Goal: Check status: Check status

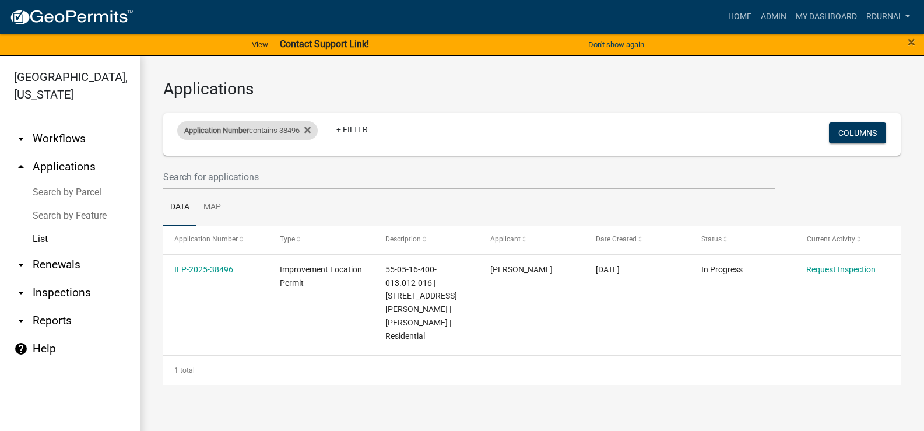
click at [294, 130] on div "Application Number contains 38496" at bounding box center [247, 130] width 141 height 19
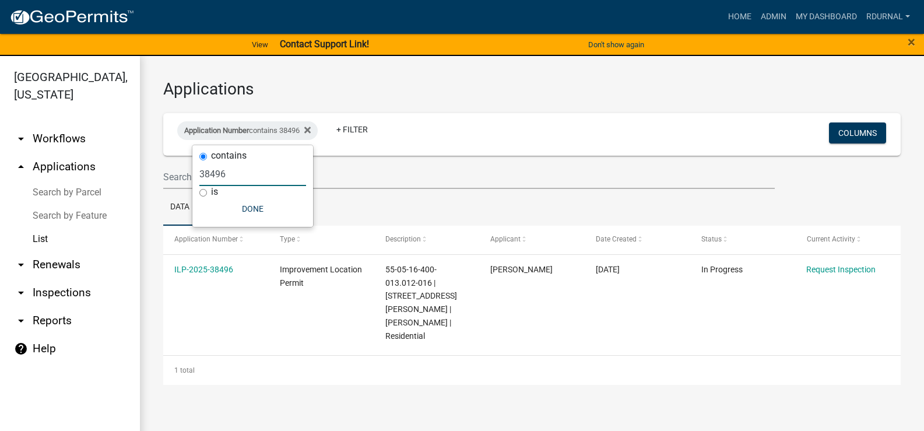
click at [236, 169] on input "38496" at bounding box center [252, 174] width 107 height 24
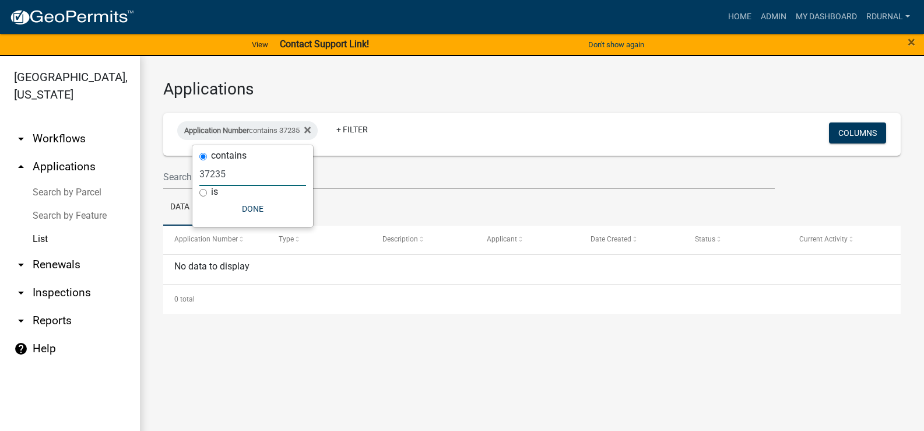
click at [272, 177] on input "37235" at bounding box center [252, 174] width 107 height 24
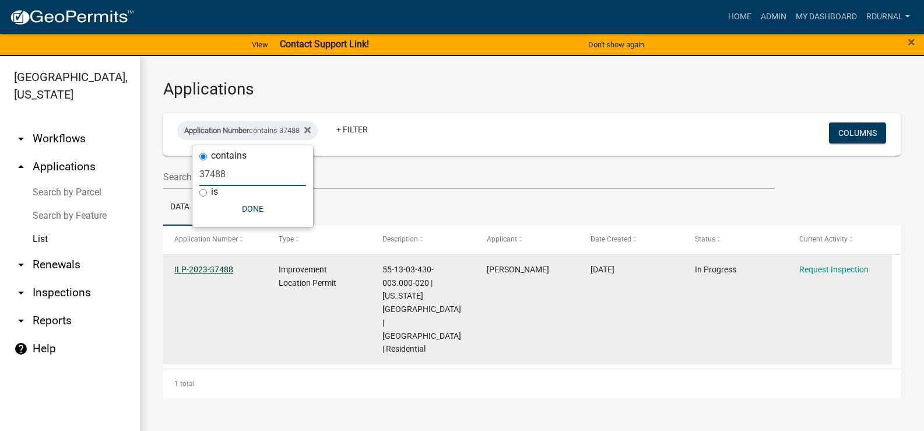
type input "37488"
click at [208, 268] on link "ILP-2023-37488" at bounding box center [203, 269] width 59 height 9
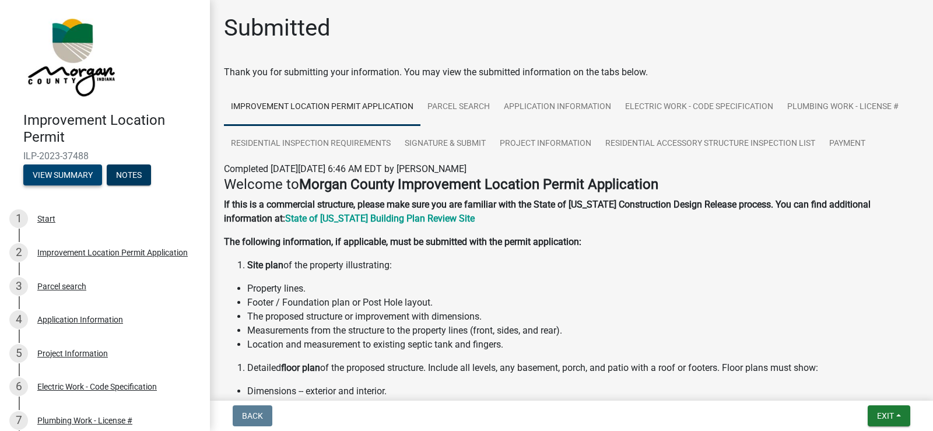
click at [82, 178] on button "View Summary" at bounding box center [62, 174] width 79 height 21
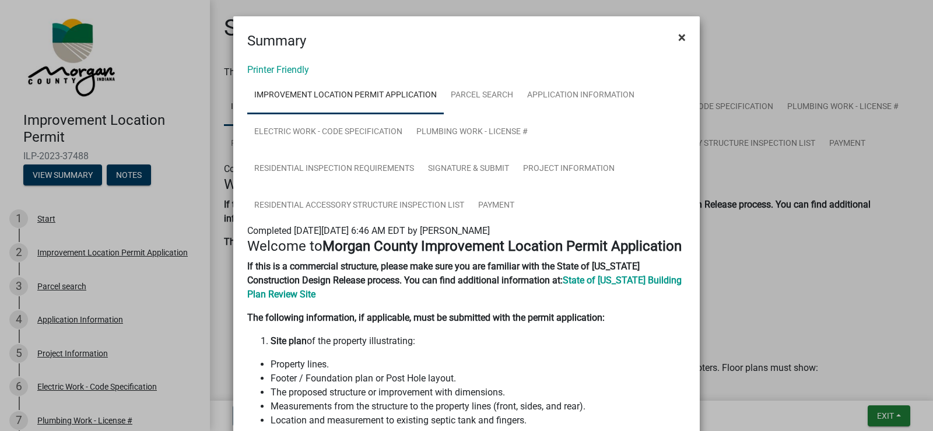
click at [682, 37] on button "×" at bounding box center [682, 37] width 26 height 33
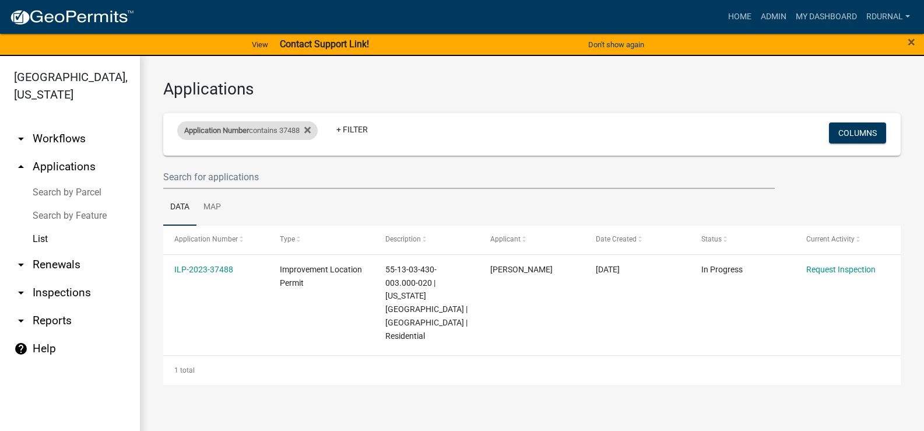
click at [280, 134] on div "Application Number contains 37488" at bounding box center [247, 130] width 141 height 19
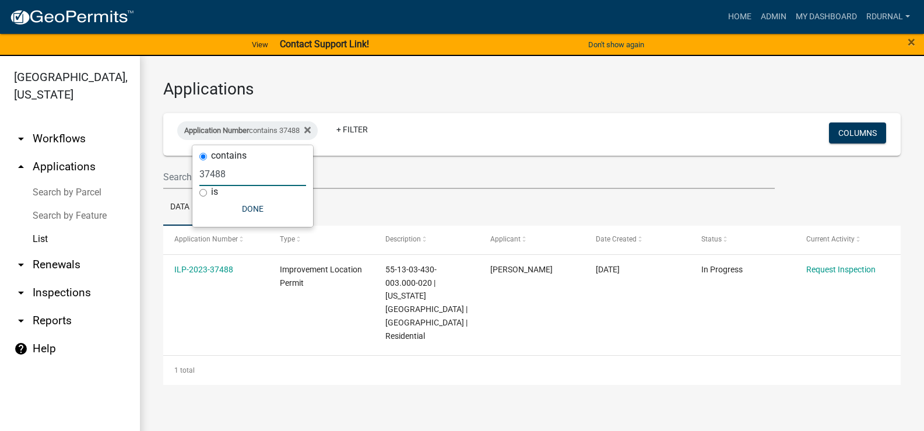
drag, startPoint x: 247, startPoint y: 174, endPoint x: 72, endPoint y: 170, distance: 175.0
click at [76, 173] on body "Internet Explorer does NOT work with GeoPermits. Get a new browser for more sec…" at bounding box center [462, 215] width 924 height 431
type input "3"
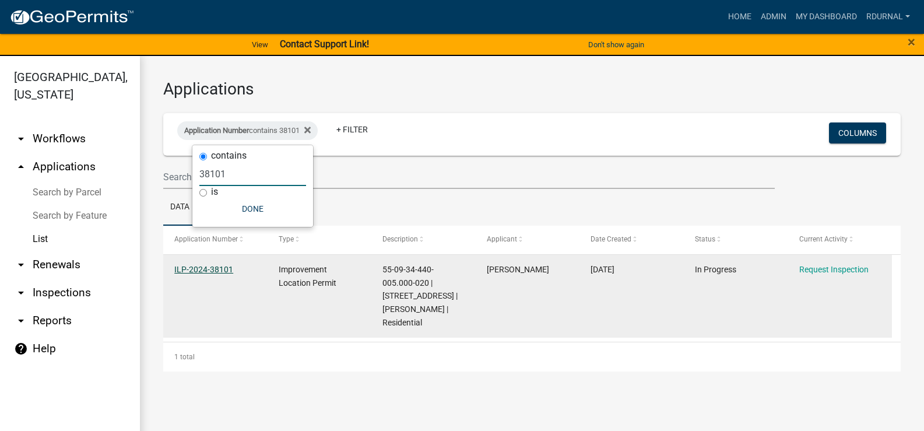
type input "38101"
click at [206, 271] on link "ILP-2024-38101" at bounding box center [203, 269] width 59 height 9
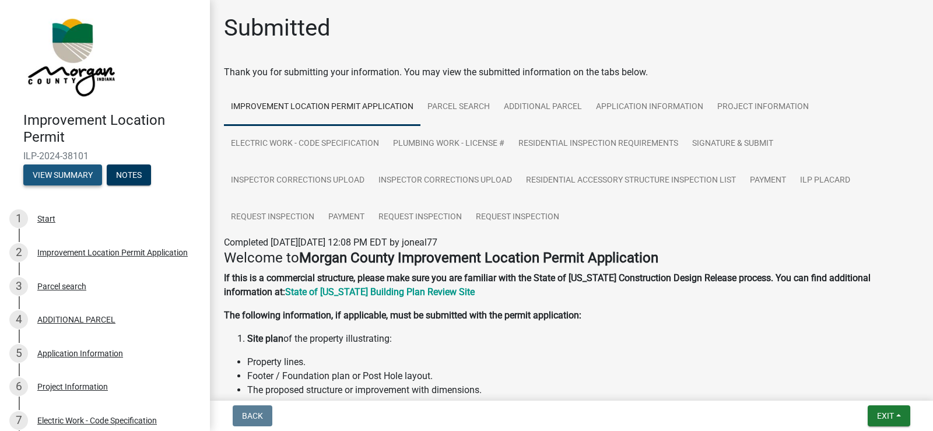
click at [80, 177] on button "View Summary" at bounding box center [62, 174] width 79 height 21
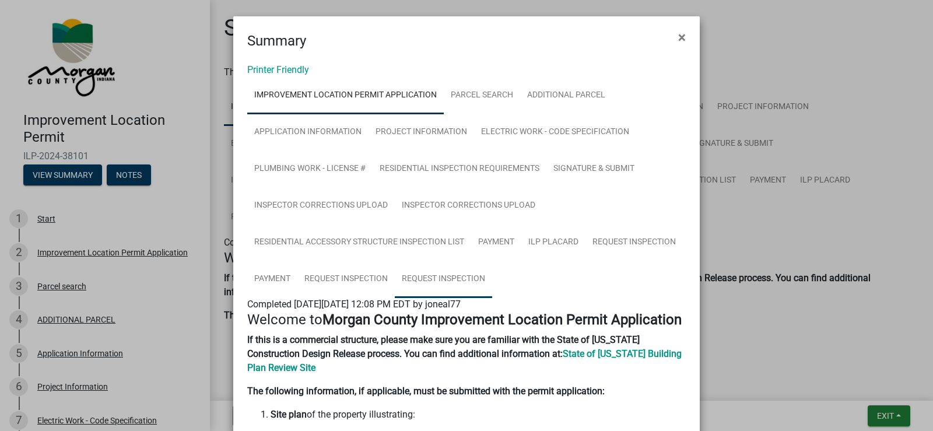
click at [454, 279] on link "Request Inspection" at bounding box center [443, 279] width 97 height 37
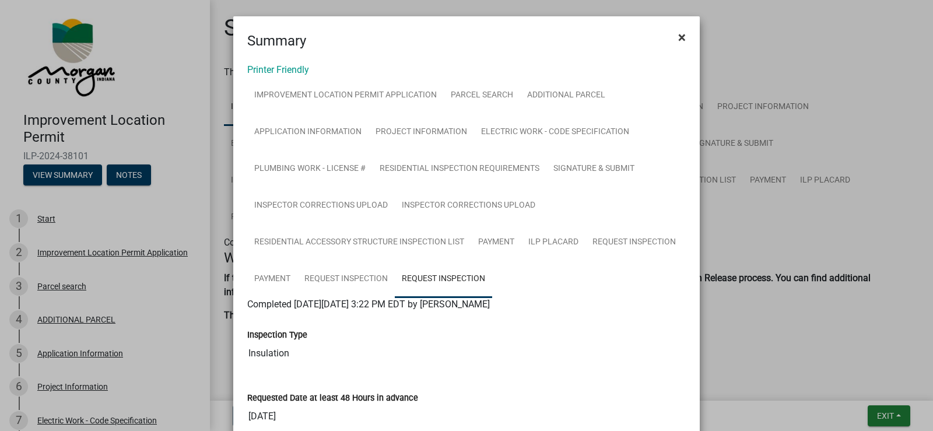
click at [678, 34] on span "×" at bounding box center [682, 37] width 8 height 16
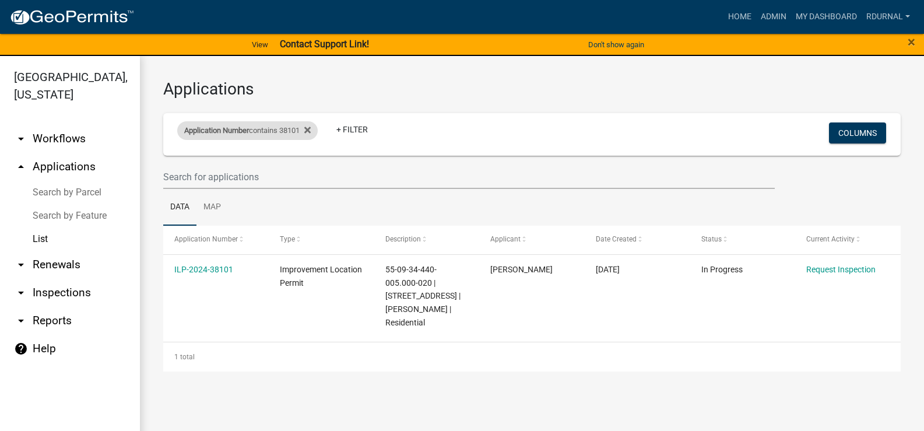
click at [279, 131] on div "Application Number contains 38101" at bounding box center [247, 130] width 141 height 19
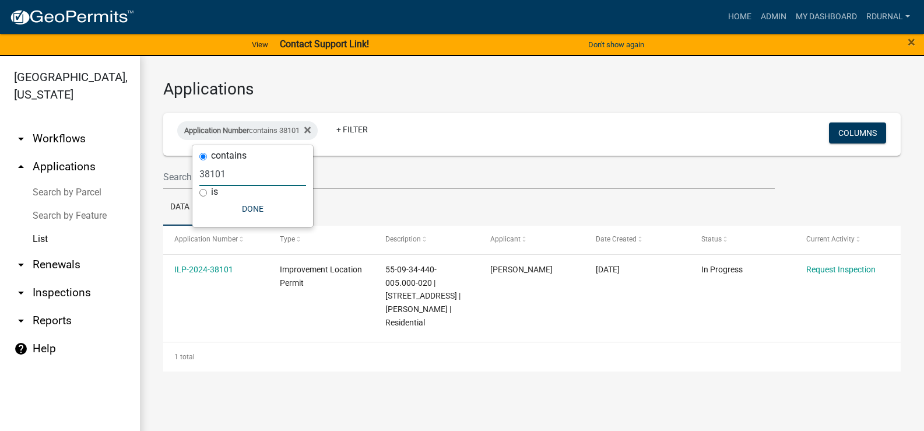
drag, startPoint x: 187, startPoint y: 172, endPoint x: 166, endPoint y: 132, distance: 44.9
click at [138, 159] on body "Internet Explorer does NOT work with GeoPermits. Get a new browser for more sec…" at bounding box center [462, 215] width 924 height 431
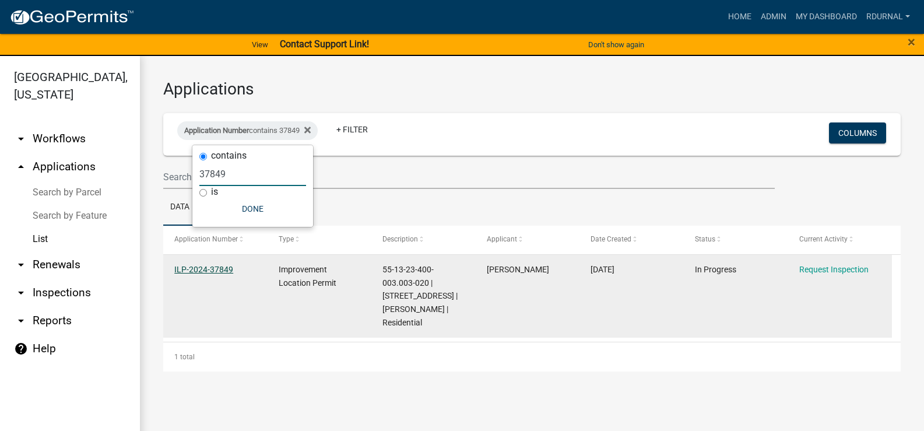
type input "37849"
click at [200, 268] on link "ILP-2024-37849" at bounding box center [203, 269] width 59 height 9
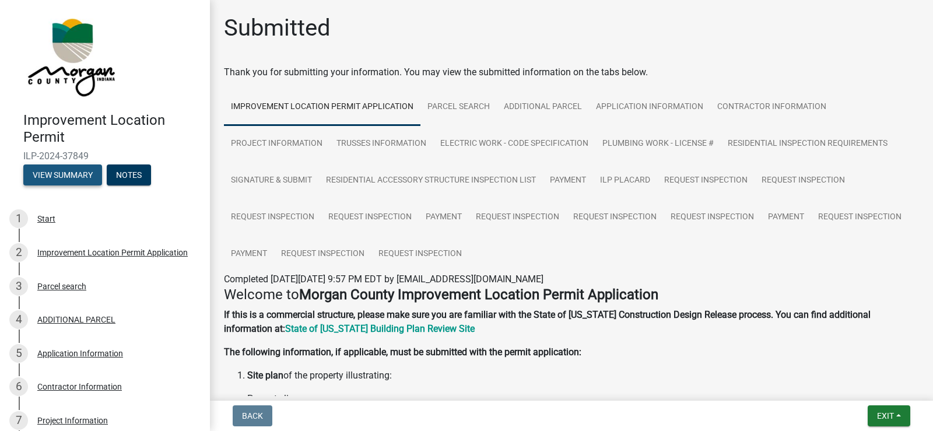
click at [79, 171] on button "View Summary" at bounding box center [62, 174] width 79 height 21
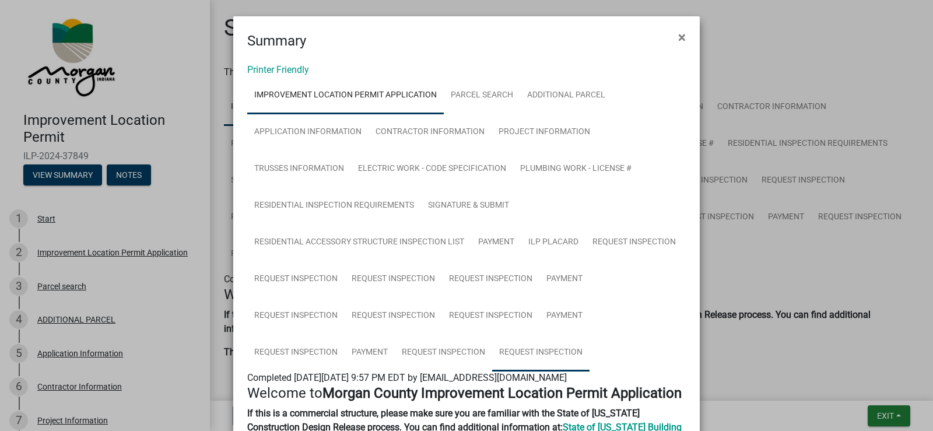
click at [532, 346] on link "Request Inspection" at bounding box center [540, 352] width 97 height 37
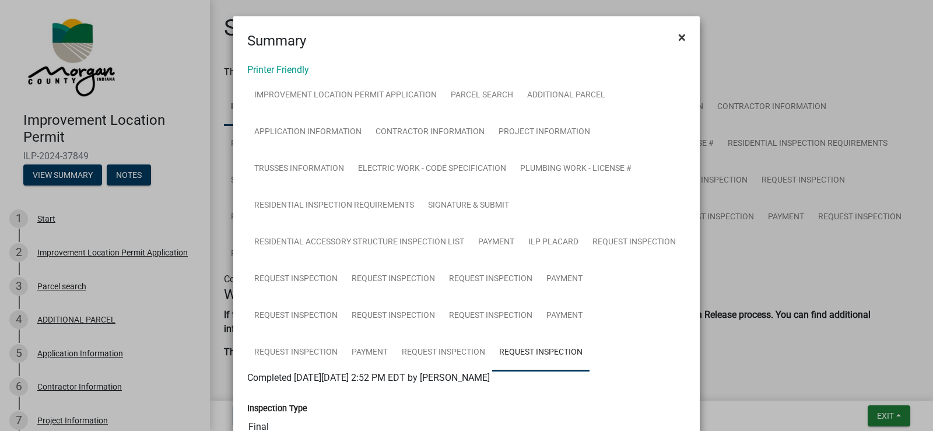
click at [678, 32] on span "×" at bounding box center [682, 37] width 8 height 16
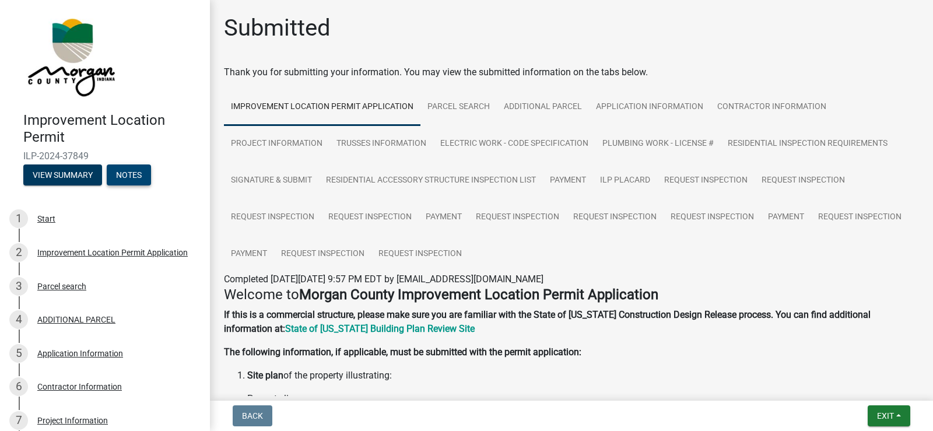
click at [125, 173] on button "Notes" at bounding box center [129, 174] width 44 height 21
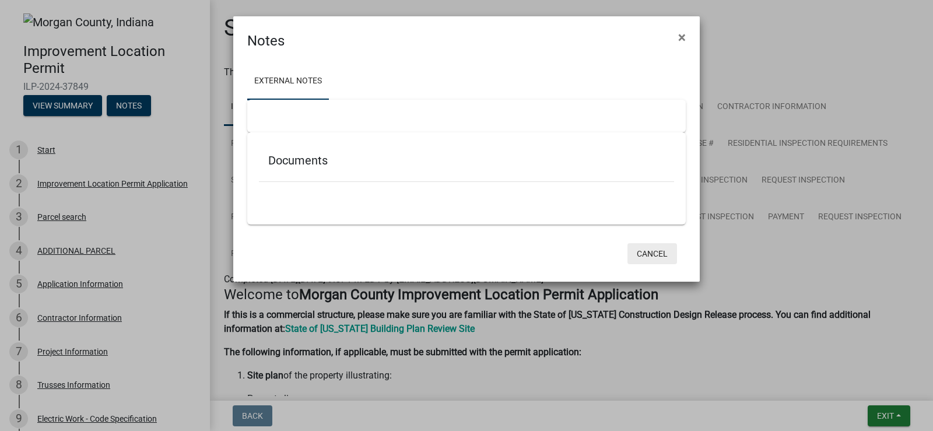
click at [651, 257] on button "Cancel" at bounding box center [652, 253] width 50 height 21
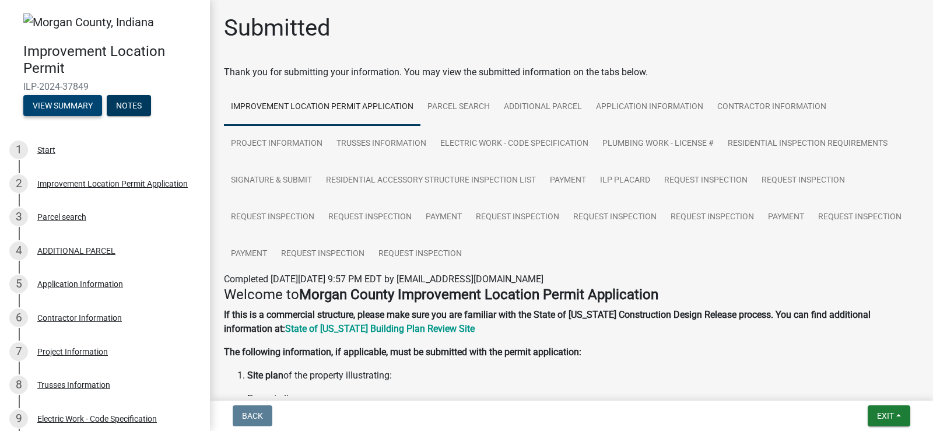
click at [84, 114] on button "View Summary" at bounding box center [62, 105] width 79 height 21
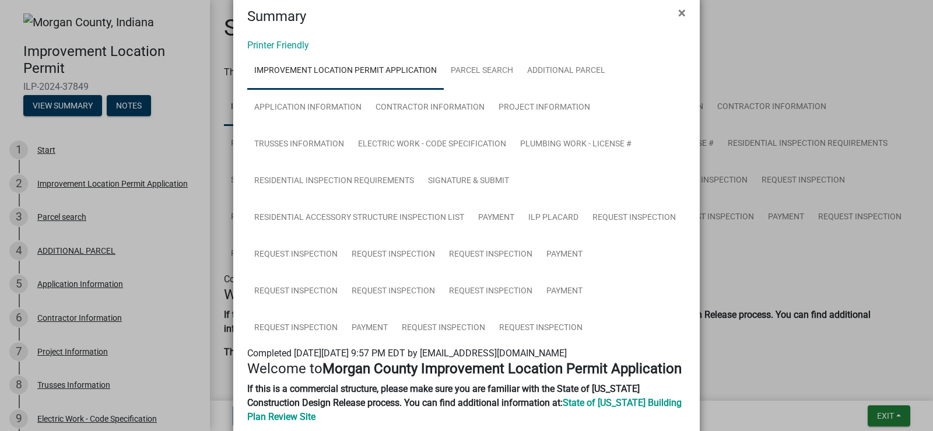
scroll to position [14, 0]
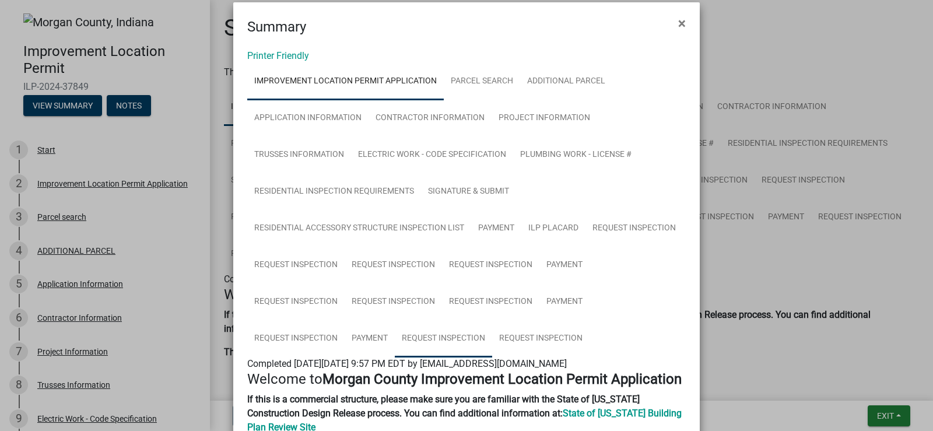
click at [440, 339] on link "Request Inspection" at bounding box center [443, 338] width 97 height 37
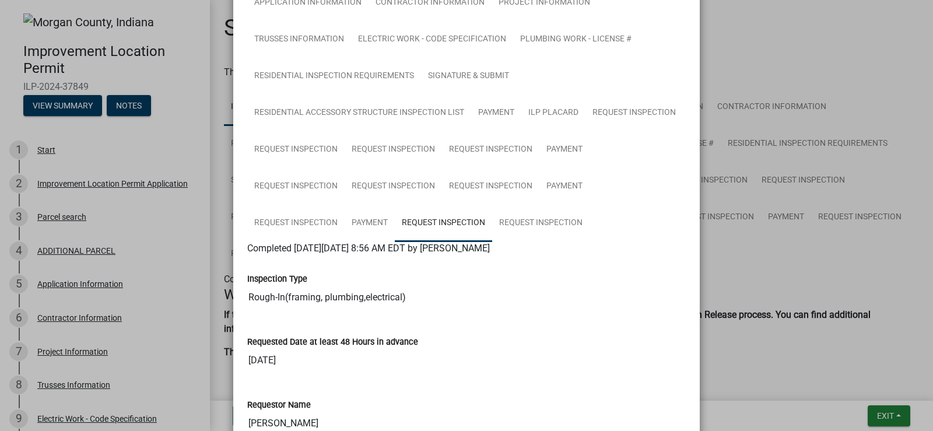
scroll to position [131, 0]
click at [514, 224] on link "Request Inspection" at bounding box center [540, 221] width 97 height 37
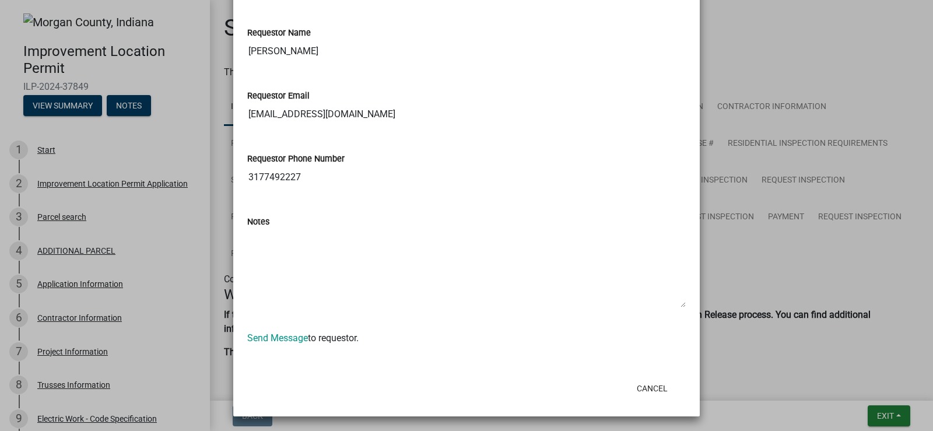
scroll to position [503, 0]
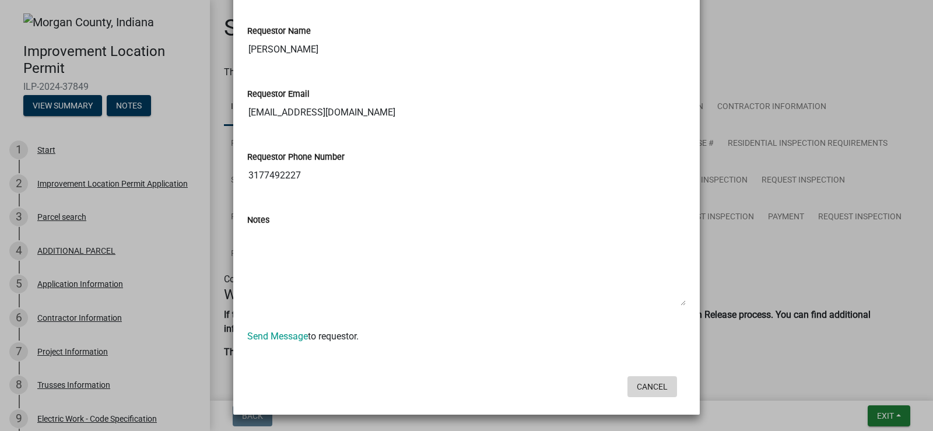
click at [641, 385] on button "Cancel" at bounding box center [652, 386] width 50 height 21
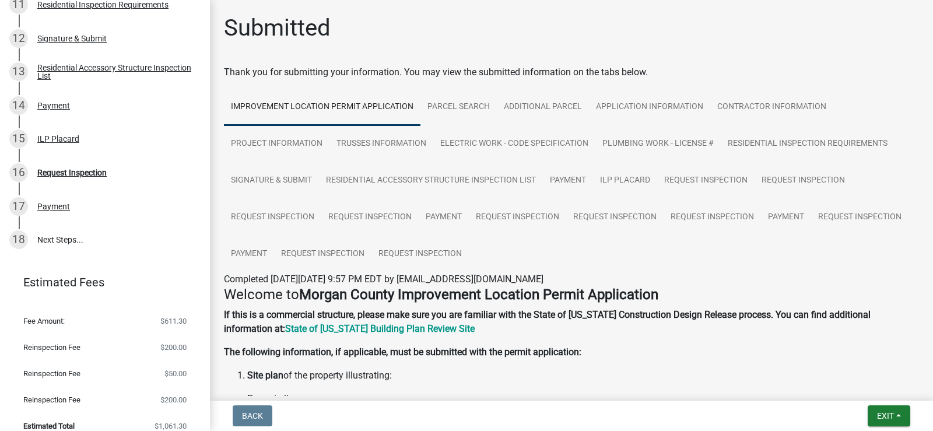
scroll to position [494, 0]
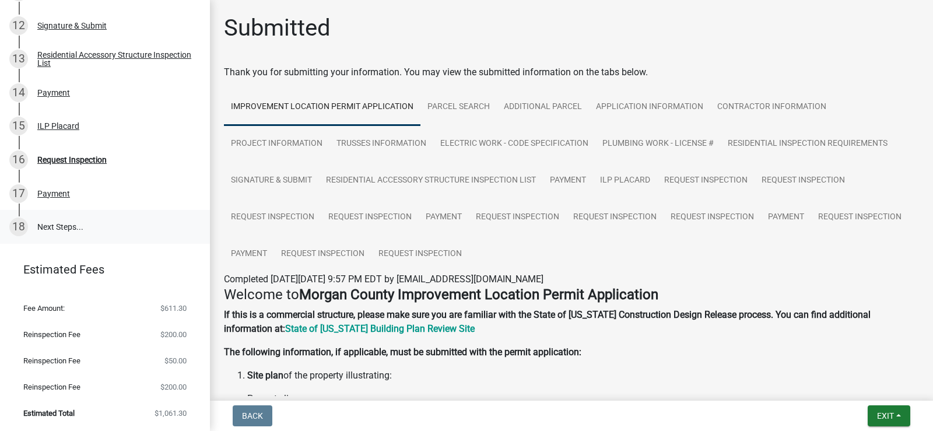
click at [59, 225] on link "18 Next Steps..." at bounding box center [105, 227] width 210 height 34
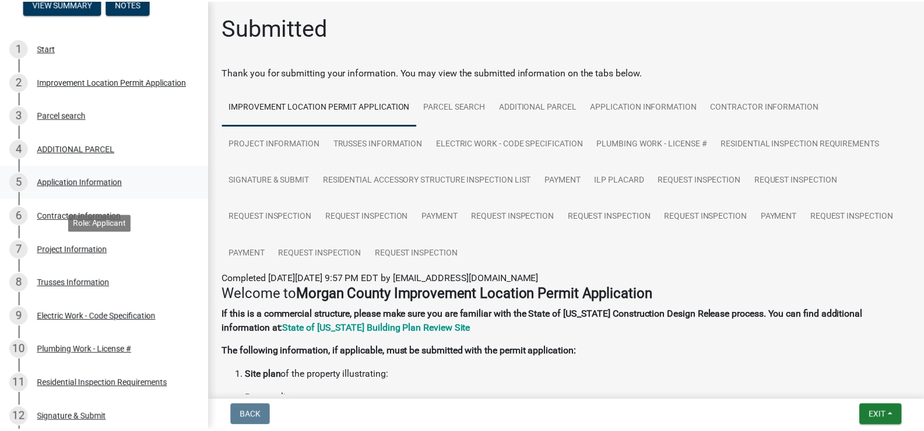
scroll to position [0, 0]
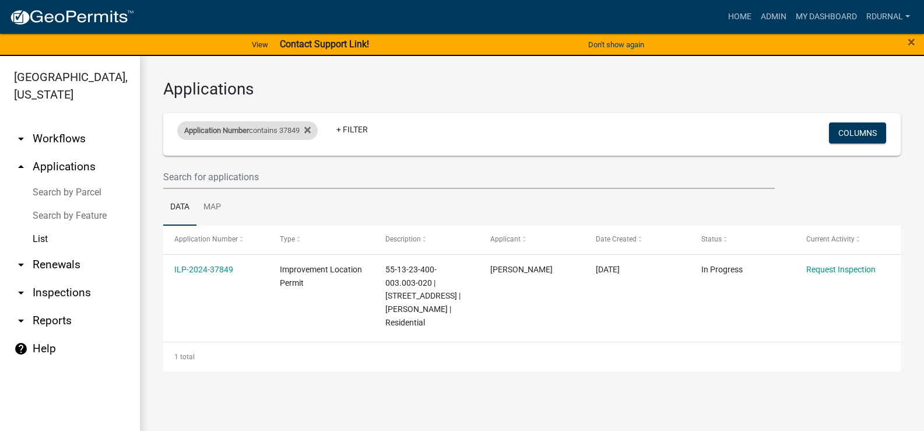
click at [289, 125] on div "Application Number contains 37849" at bounding box center [247, 130] width 141 height 19
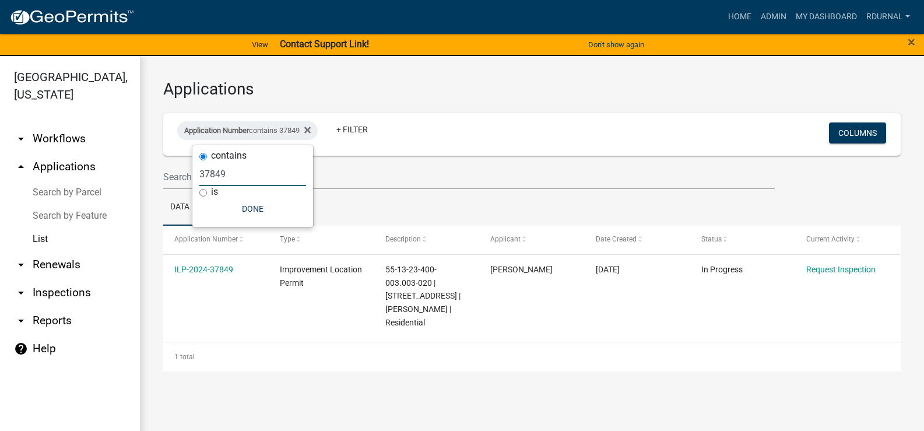
click at [255, 174] on input "37849" at bounding box center [252, 174] width 107 height 24
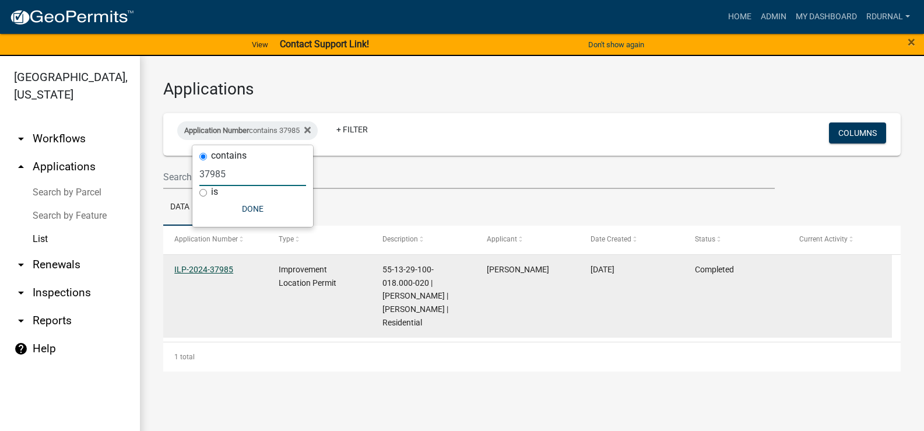
type input "37985"
click at [215, 269] on link "ILP-2024-37985" at bounding box center [203, 269] width 59 height 9
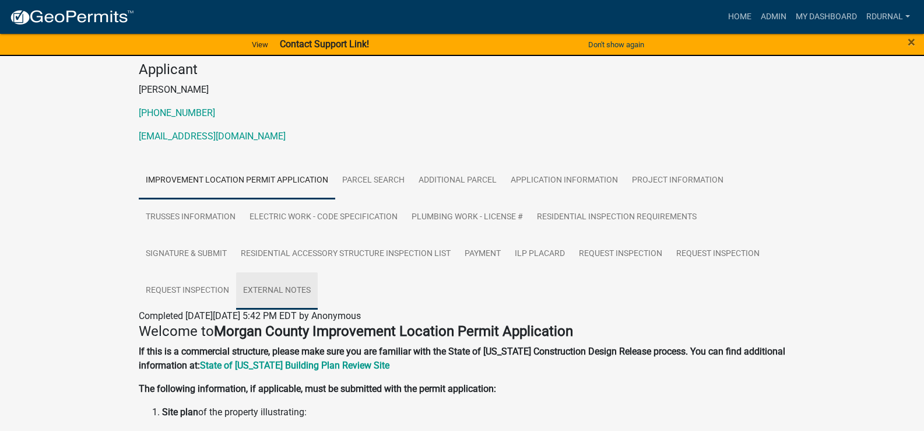
click at [280, 283] on link "External Notes" at bounding box center [277, 290] width 82 height 37
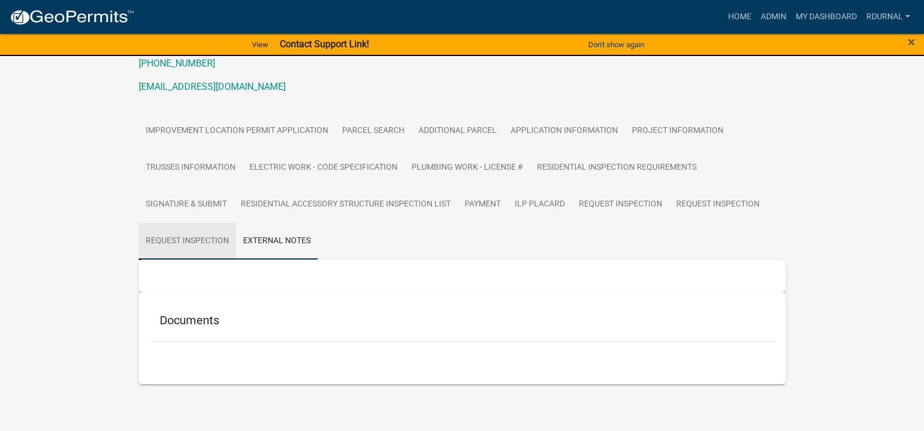
click at [221, 238] on link "Request Inspection" at bounding box center [187, 241] width 97 height 37
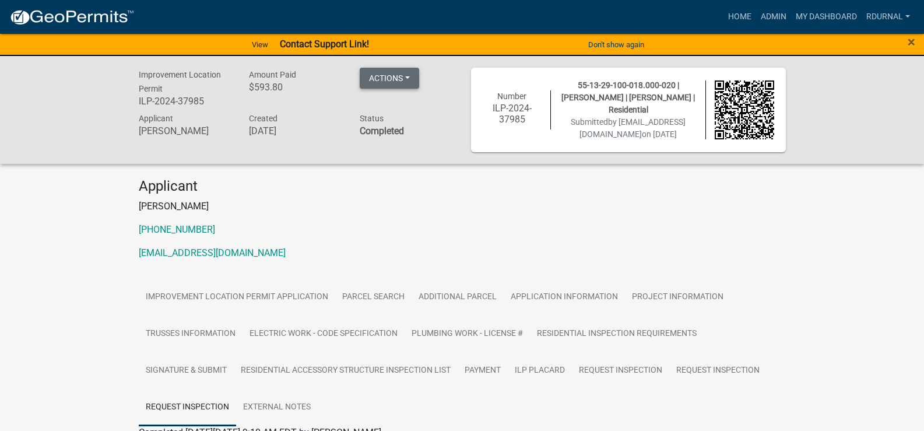
click at [410, 77] on button "Actions" at bounding box center [389, 78] width 59 height 21
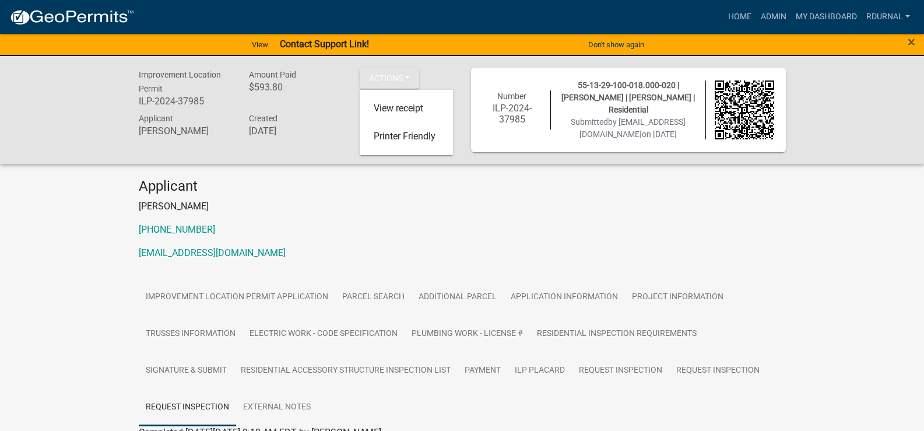
click at [339, 203] on p "[PERSON_NAME]" at bounding box center [462, 206] width 647 height 14
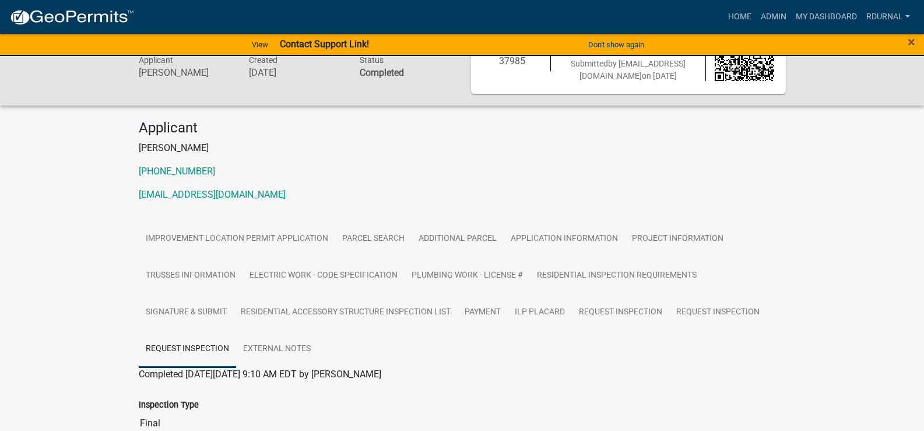
scroll to position [117, 0]
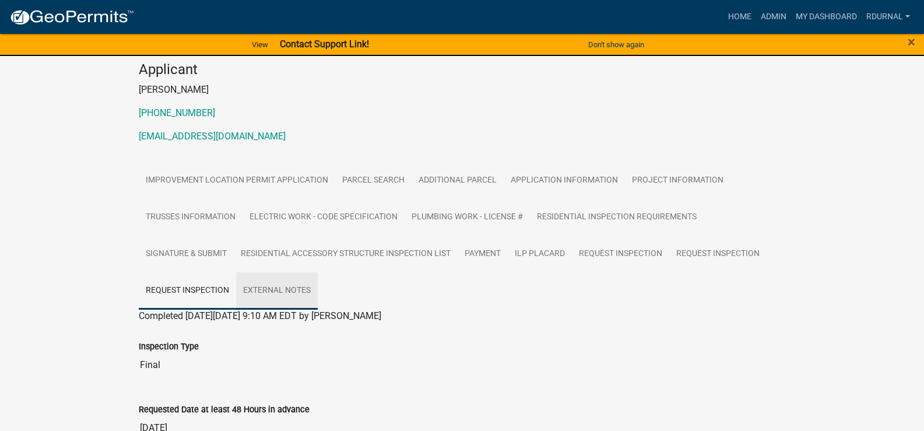
click at [293, 286] on link "External Notes" at bounding box center [277, 290] width 82 height 37
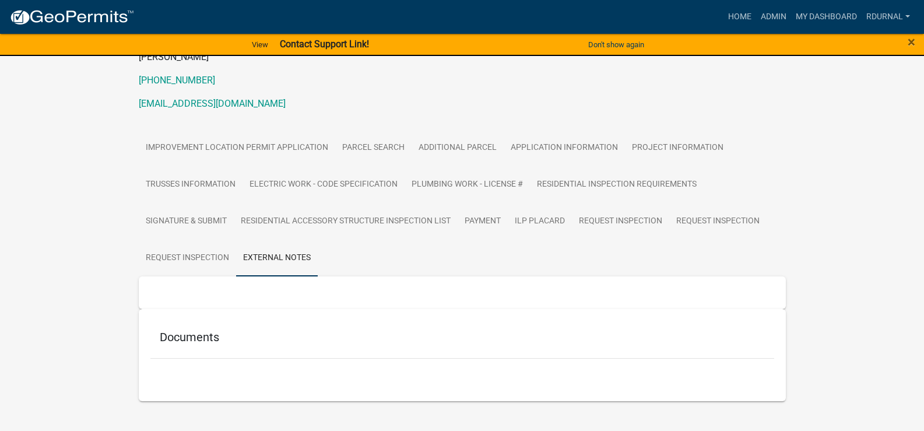
scroll to position [166, 0]
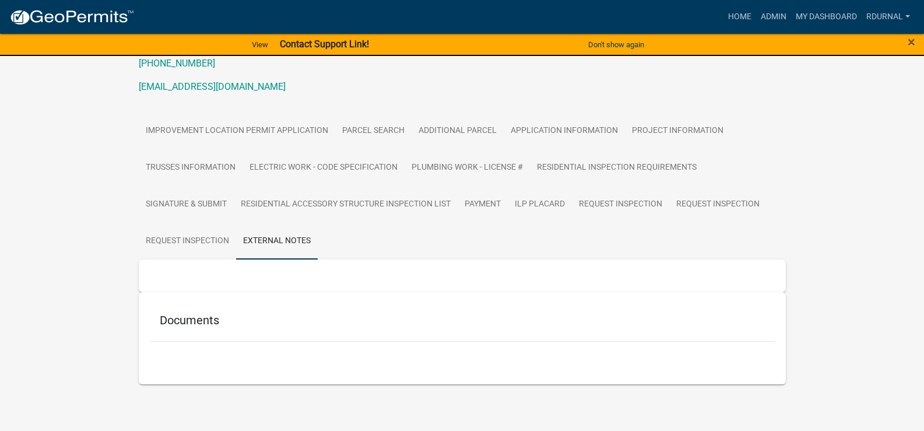
click at [201, 320] on h5 "Documents" at bounding box center [462, 320] width 605 height 14
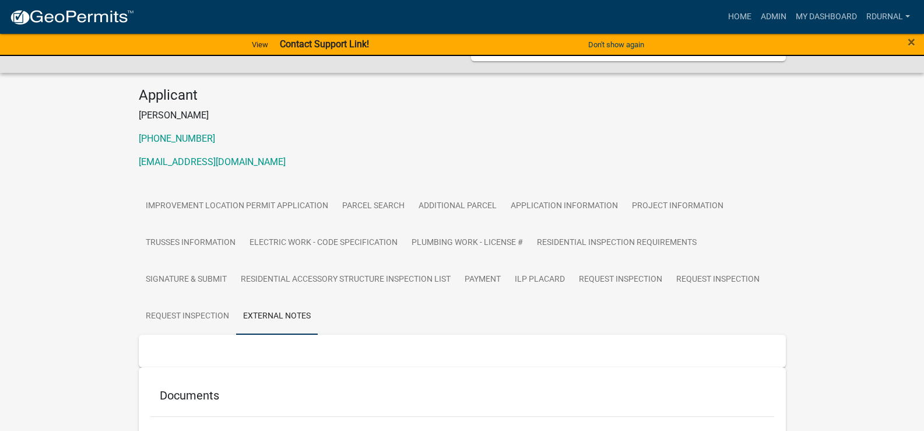
scroll to position [117, 0]
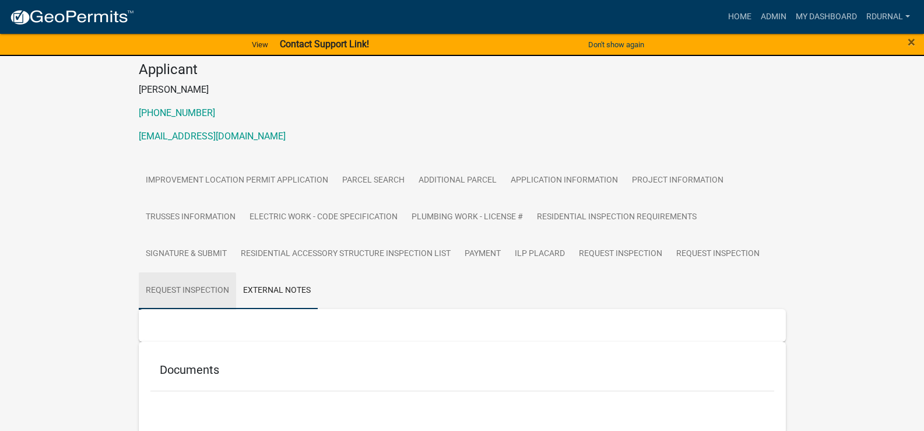
click at [198, 288] on link "Request Inspection" at bounding box center [187, 290] width 97 height 37
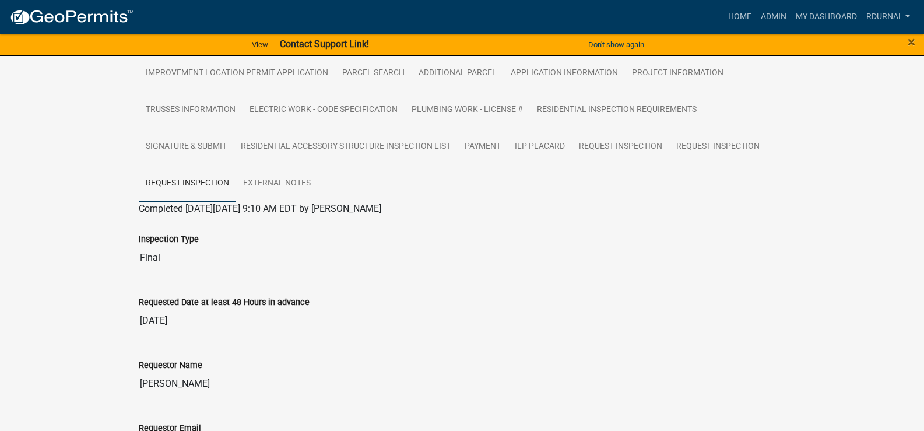
scroll to position [233, 0]
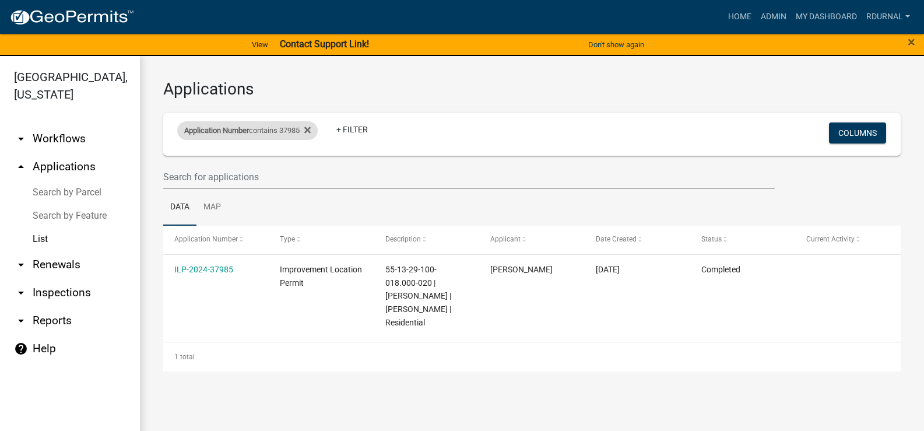
click at [287, 133] on div "Application Number contains 37985" at bounding box center [247, 130] width 141 height 19
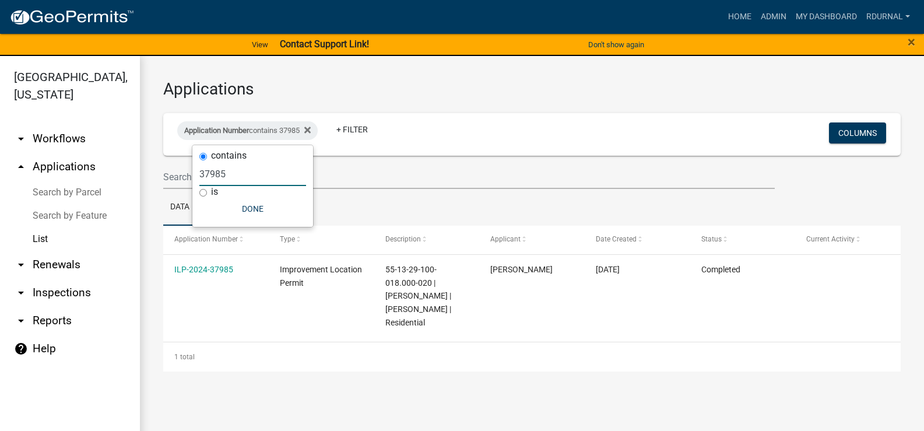
click at [250, 178] on input "37985" at bounding box center [252, 174] width 107 height 24
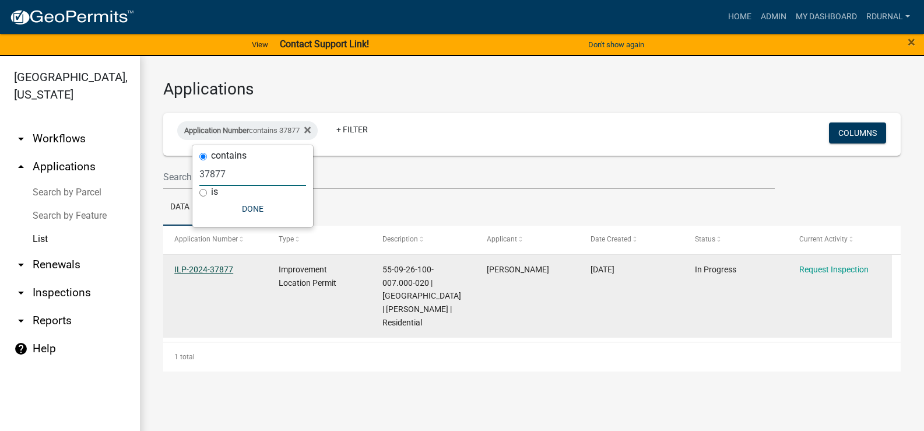
type input "37877"
click at [213, 267] on link "ILP-2024-37877" at bounding box center [203, 269] width 59 height 9
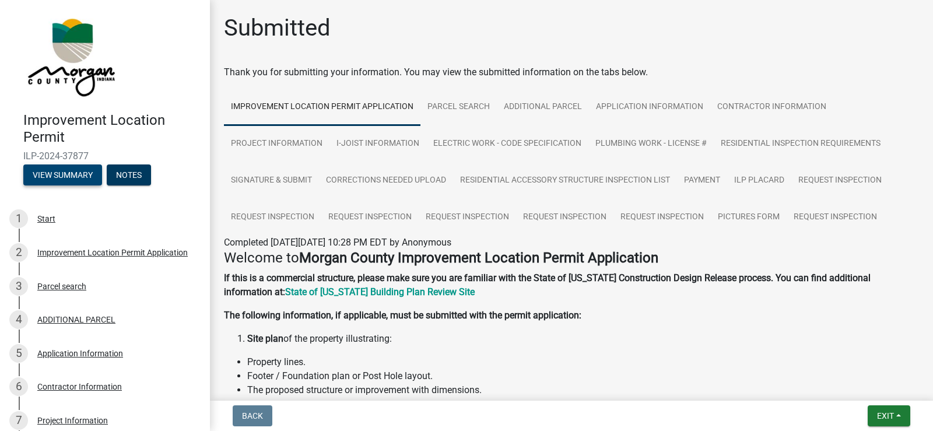
click at [85, 174] on button "View Summary" at bounding box center [62, 174] width 79 height 21
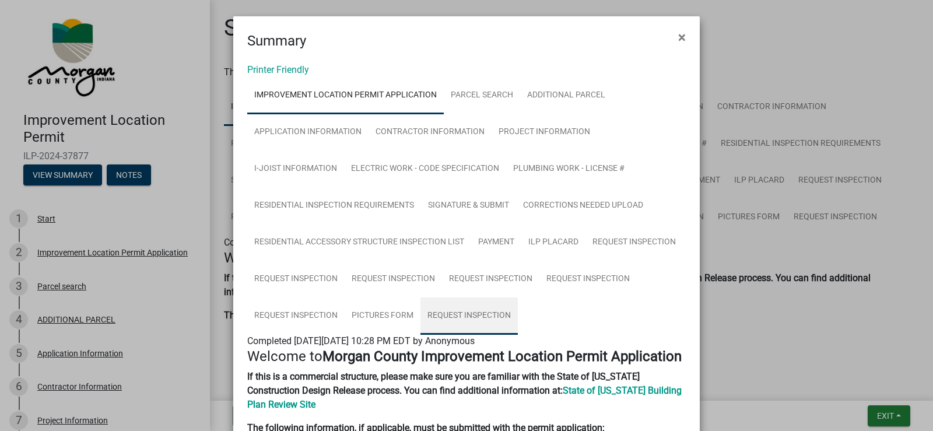
click at [451, 314] on link "Request Inspection" at bounding box center [468, 315] width 97 height 37
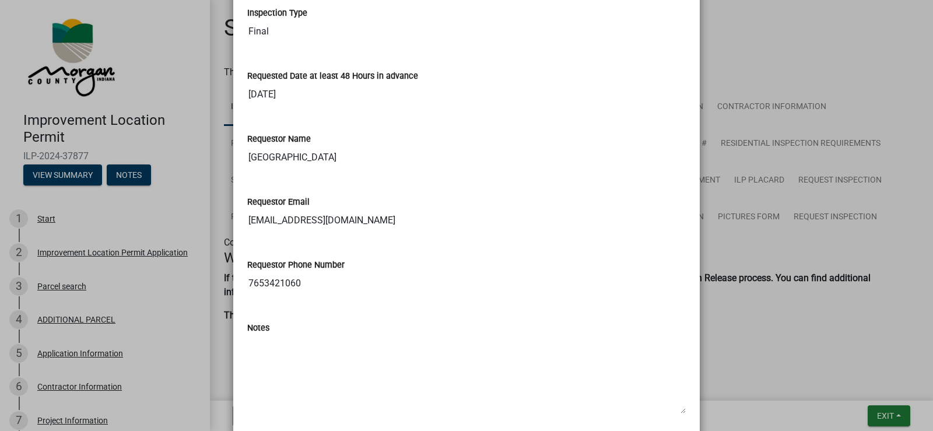
scroll to position [408, 0]
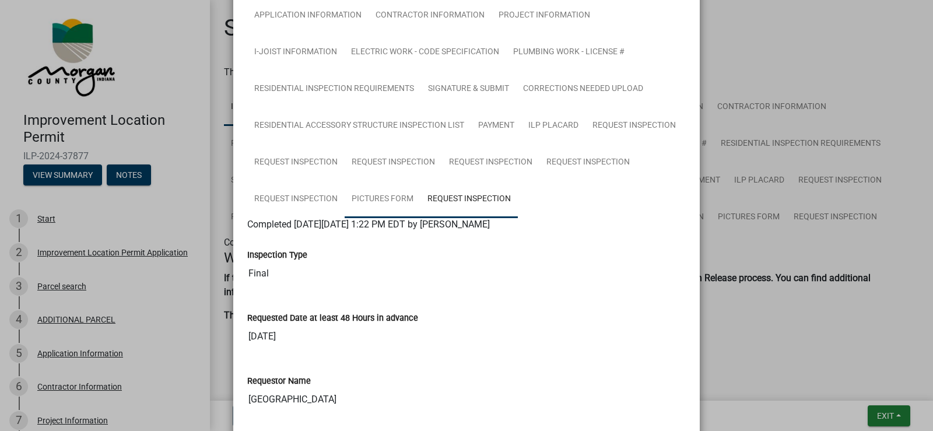
click at [381, 202] on link "Pictures Form" at bounding box center [383, 199] width 76 height 37
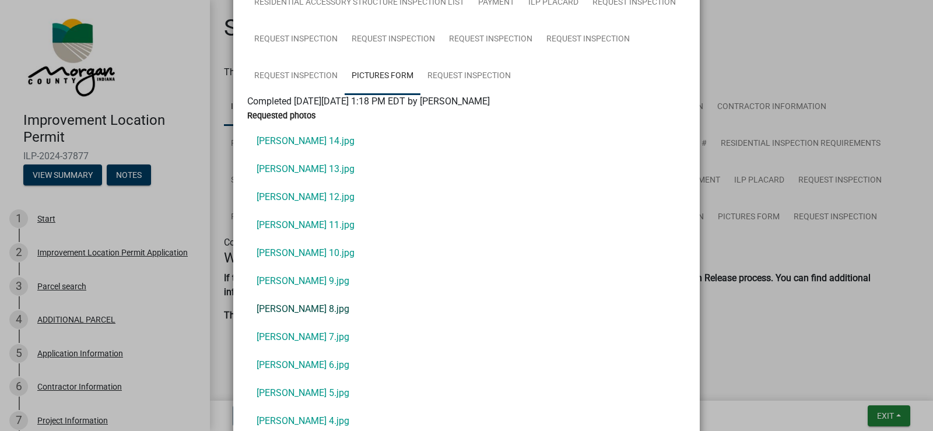
scroll to position [292, 0]
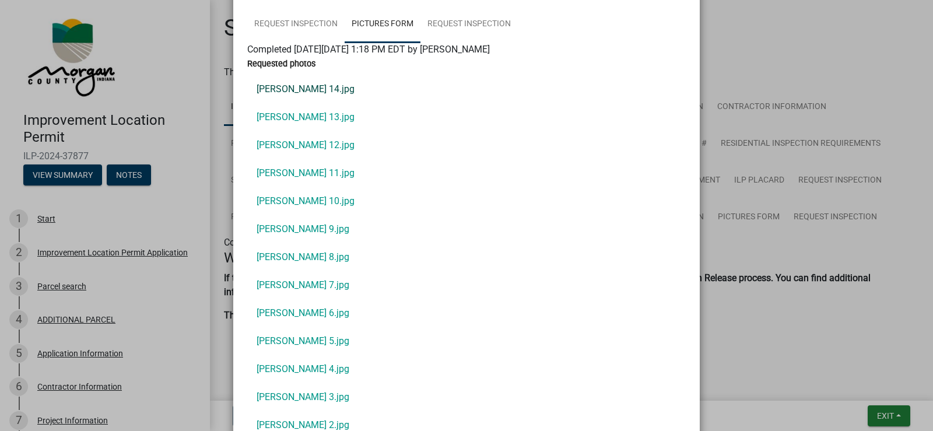
click at [306, 90] on link "[PERSON_NAME] 14.jpg" at bounding box center [466, 89] width 438 height 28
click at [301, 255] on link "[PERSON_NAME] 8.jpg" at bounding box center [466, 257] width 438 height 28
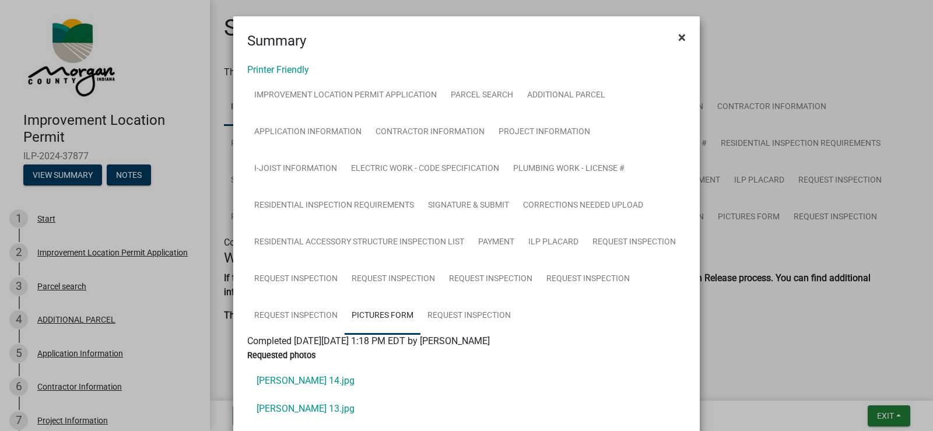
click at [678, 33] on span "×" at bounding box center [682, 37] width 8 height 16
